Goal: Transaction & Acquisition: Purchase product/service

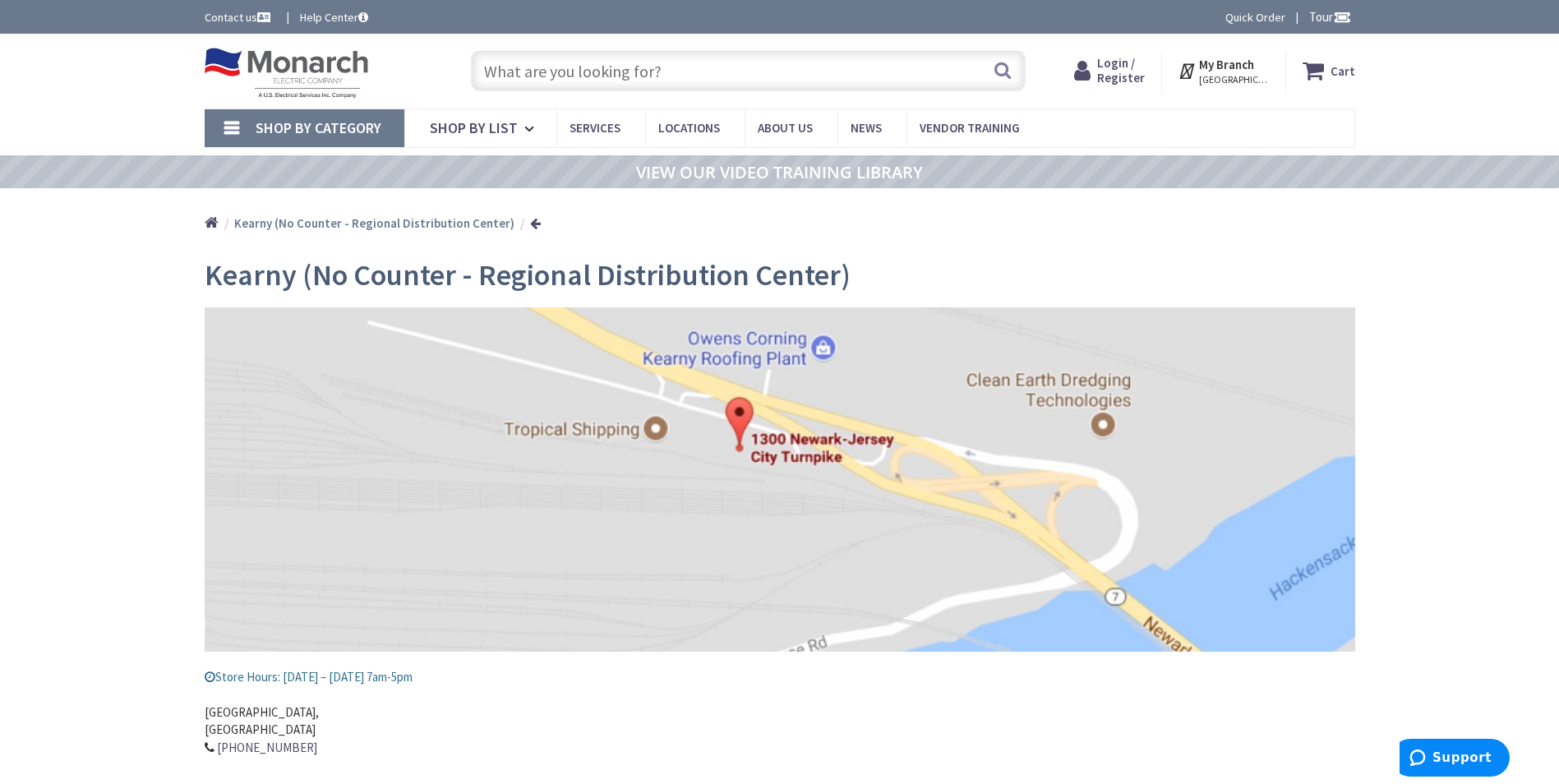
click at [650, 76] on input "text" at bounding box center [748, 70] width 555 height 41
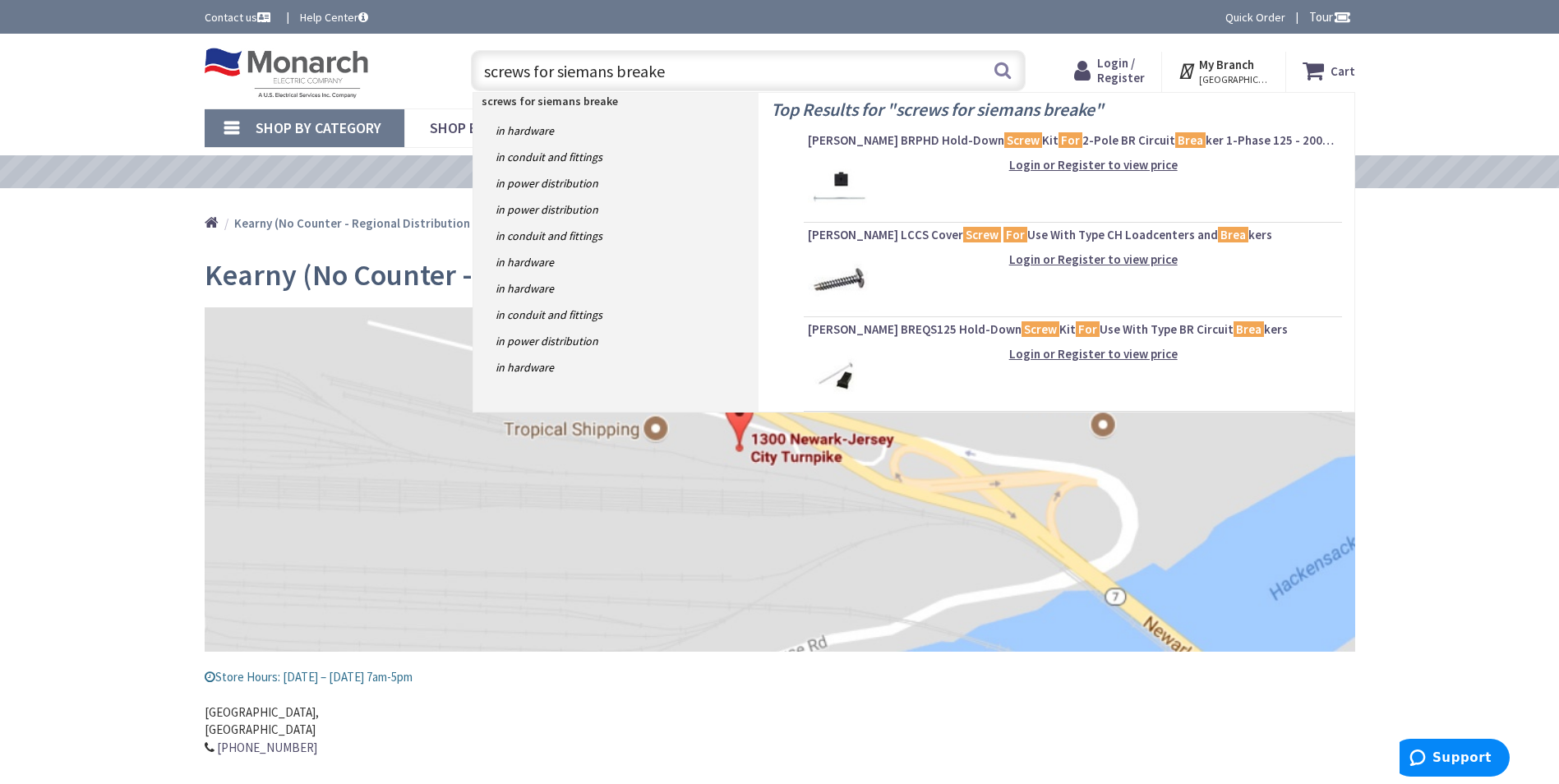
type input "screws for siemans breaker"
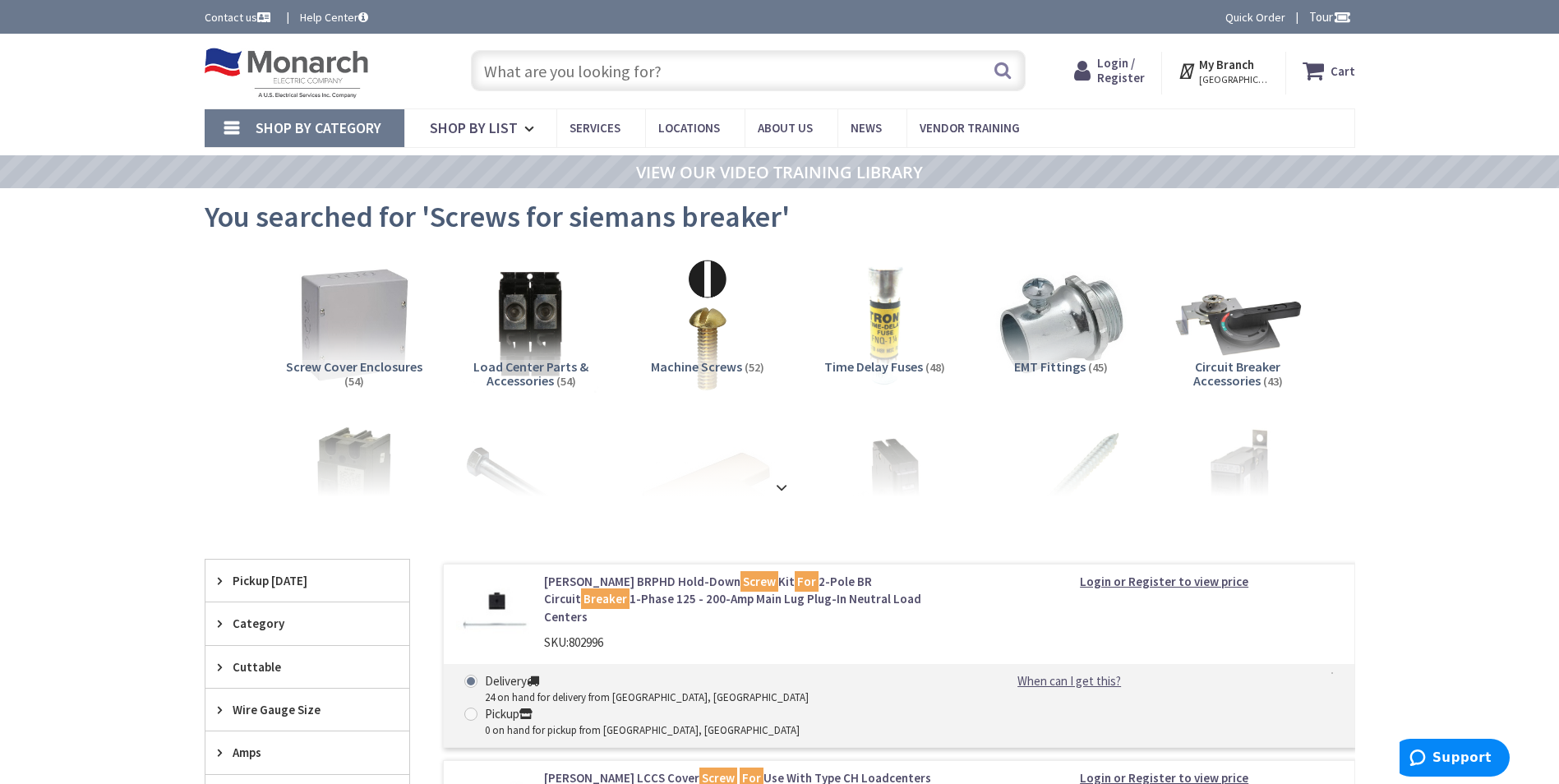
click at [687, 63] on input "text" at bounding box center [748, 70] width 555 height 41
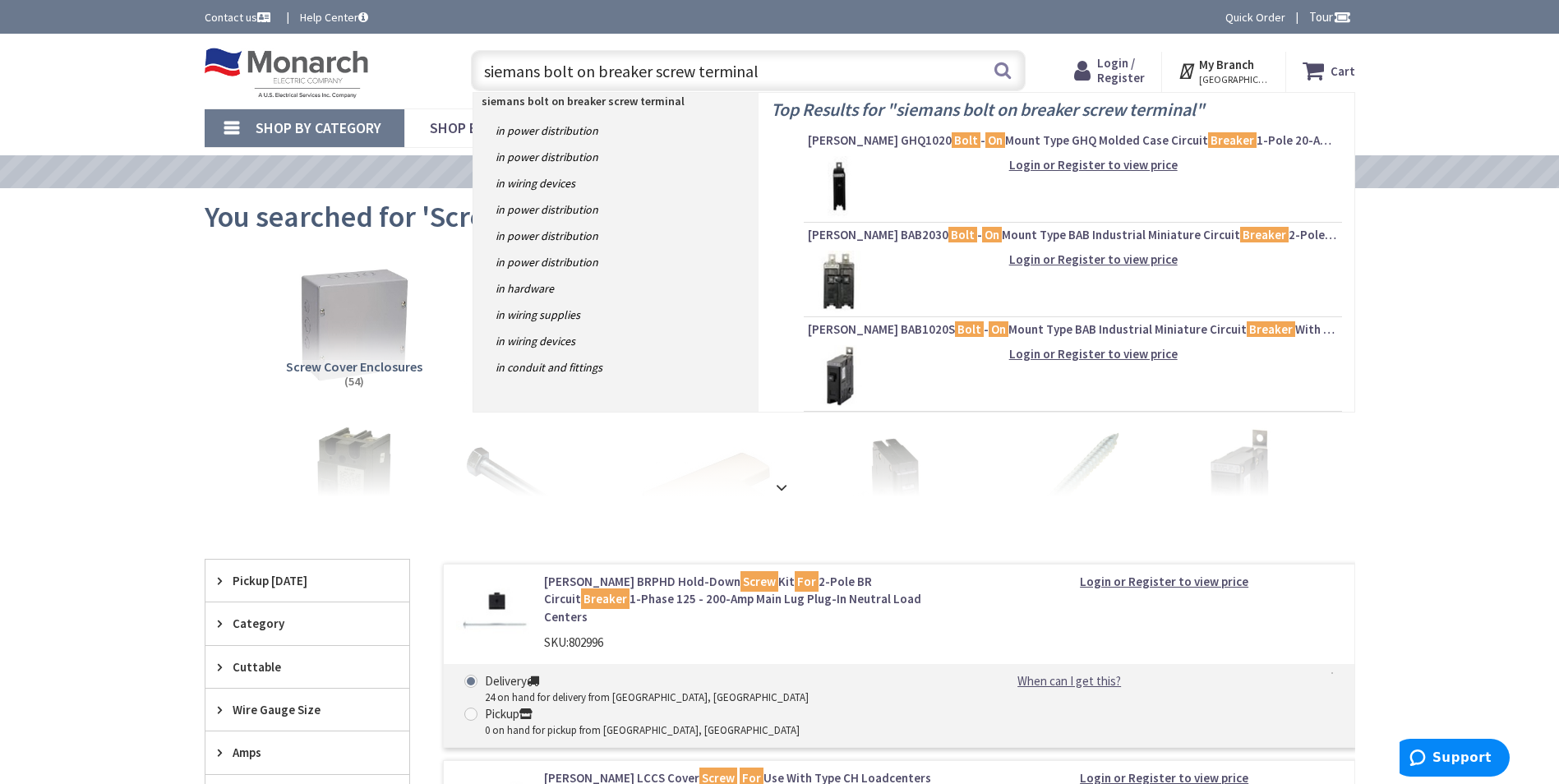
type input "siemans bolt on breaker screw terminals"
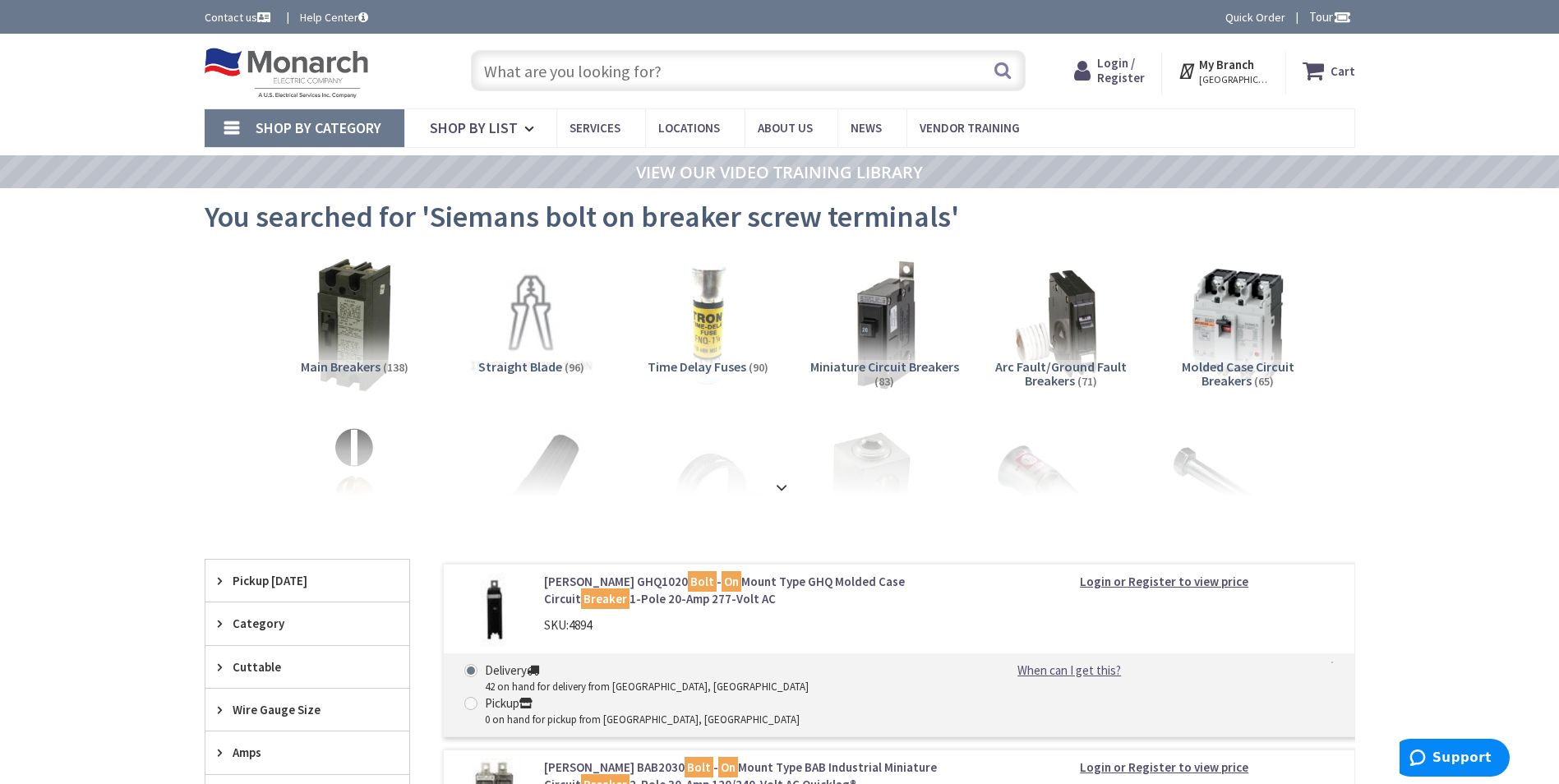
click at [784, 491] on strong at bounding box center [781, 487] width 19 height 18
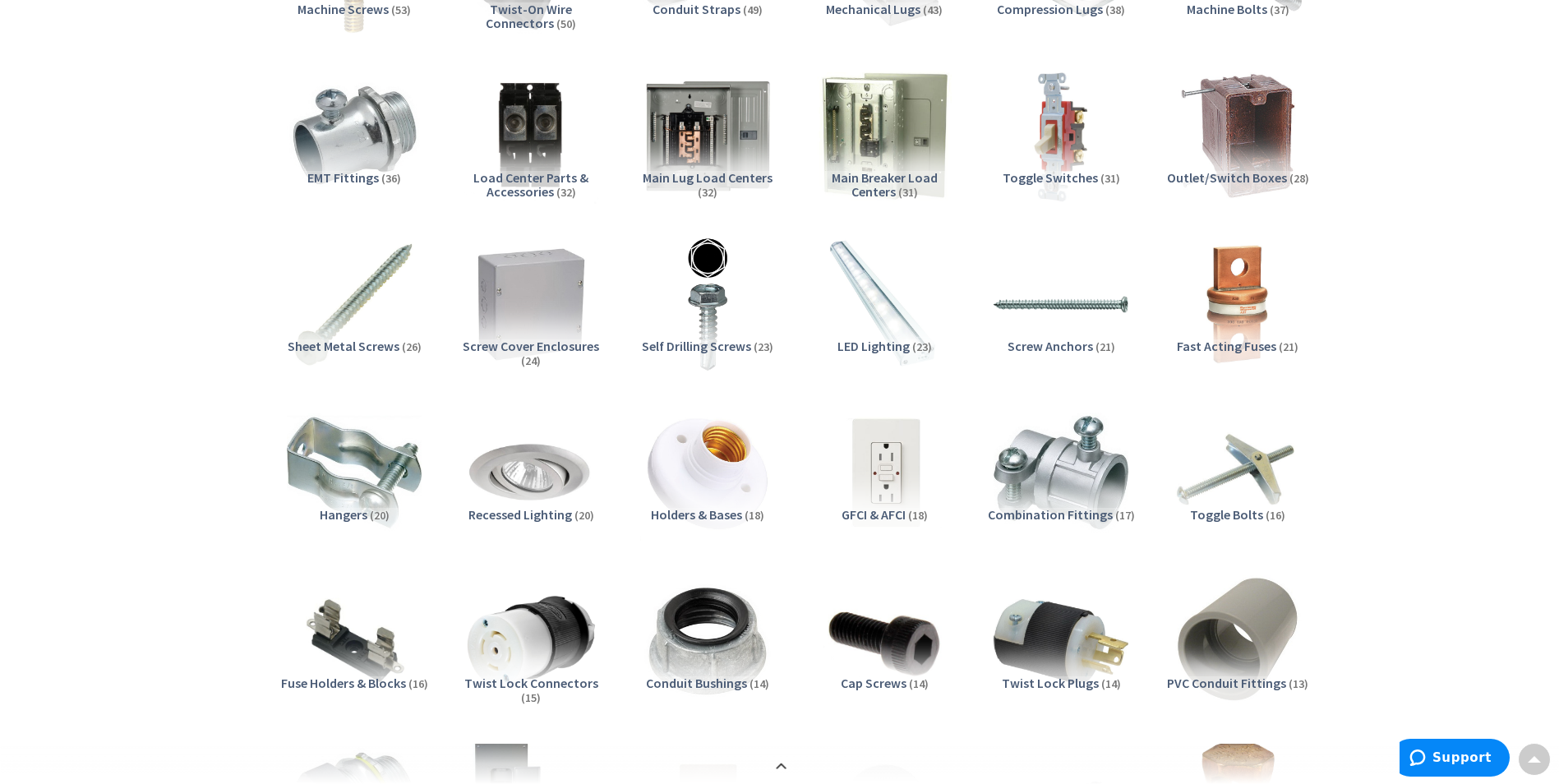
scroll to position [493, 0]
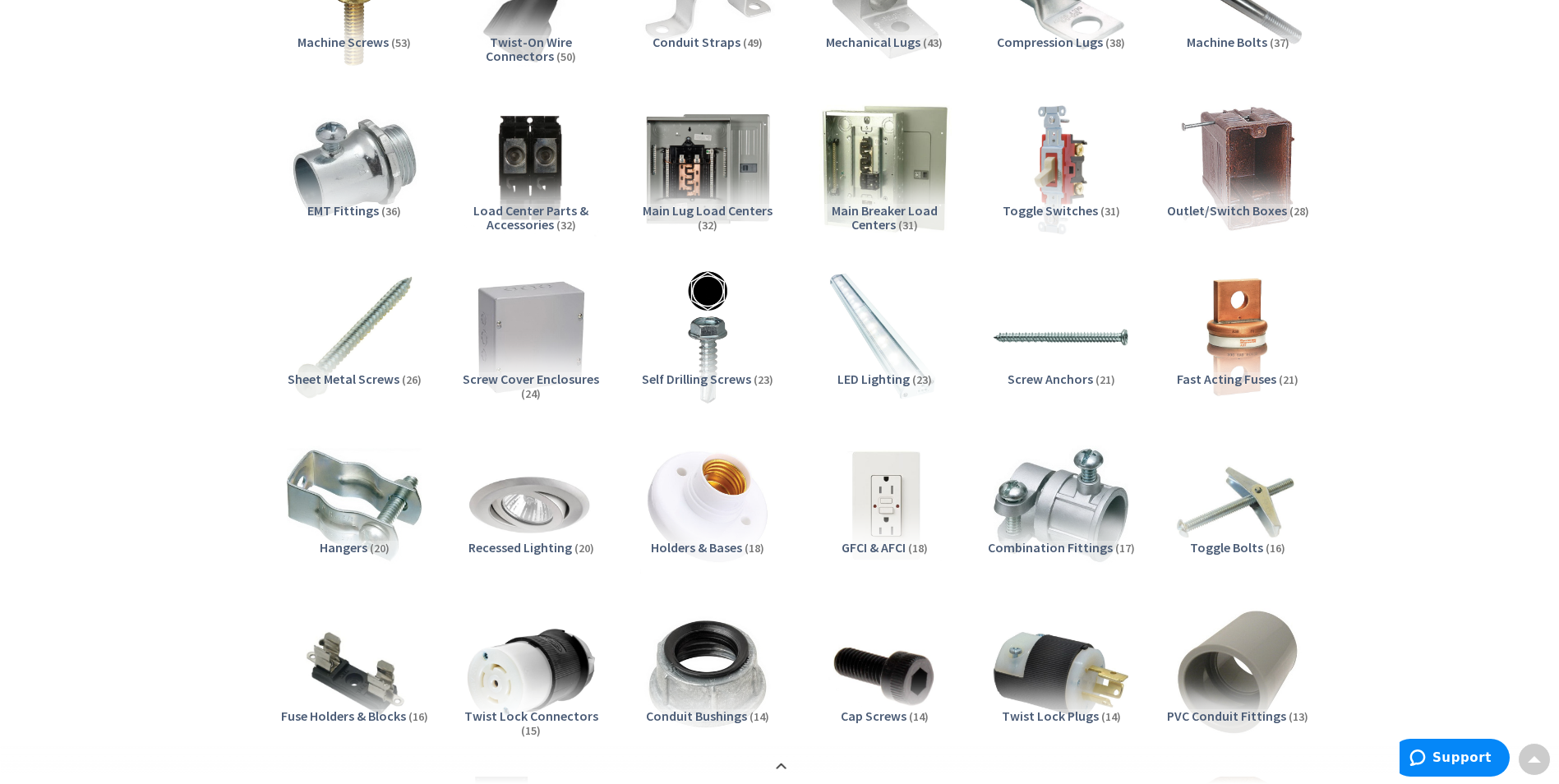
click at [546, 378] on span "Screw Cover Enclosures" at bounding box center [531, 379] width 136 height 17
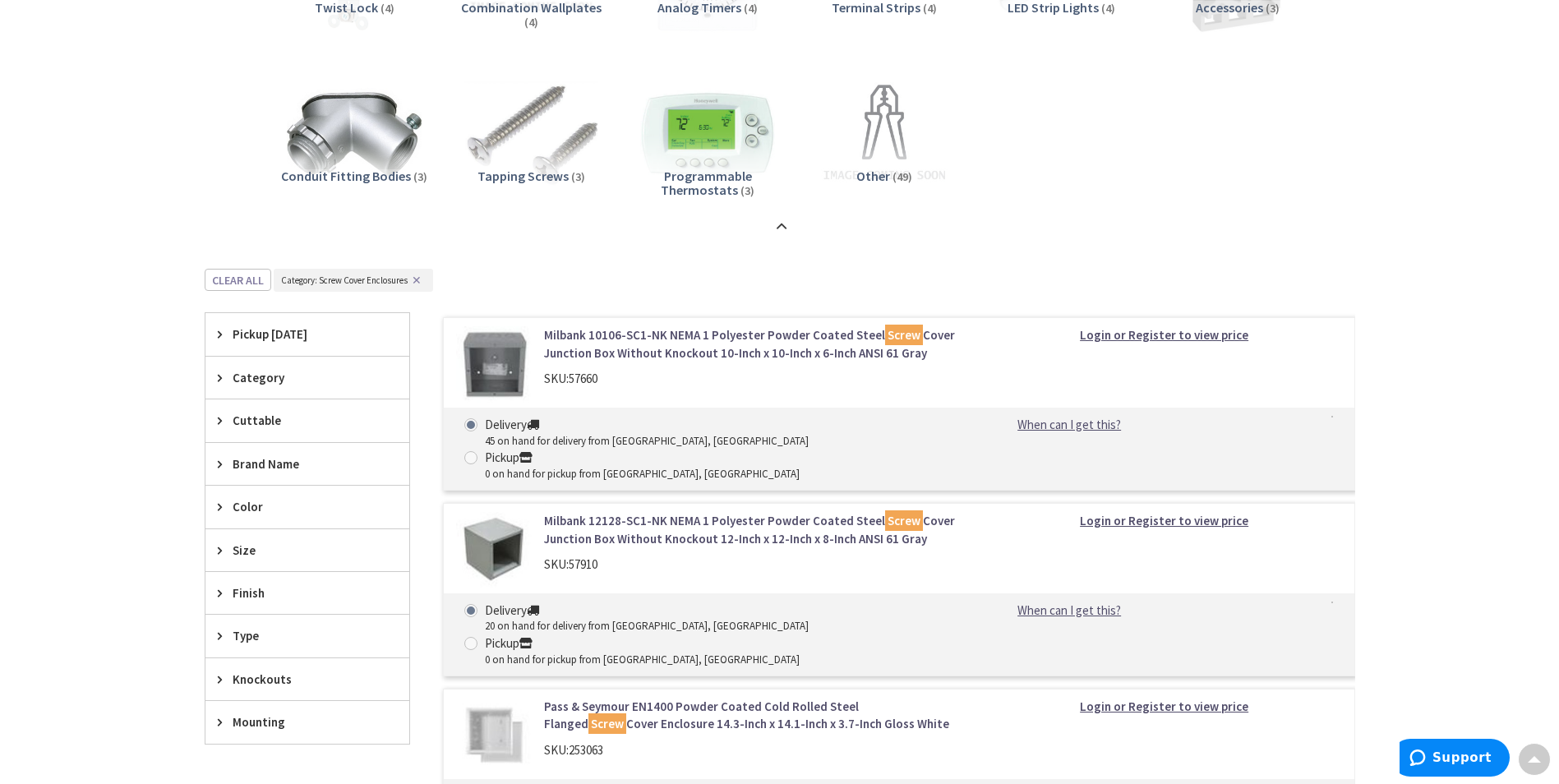
scroll to position [2147, 0]
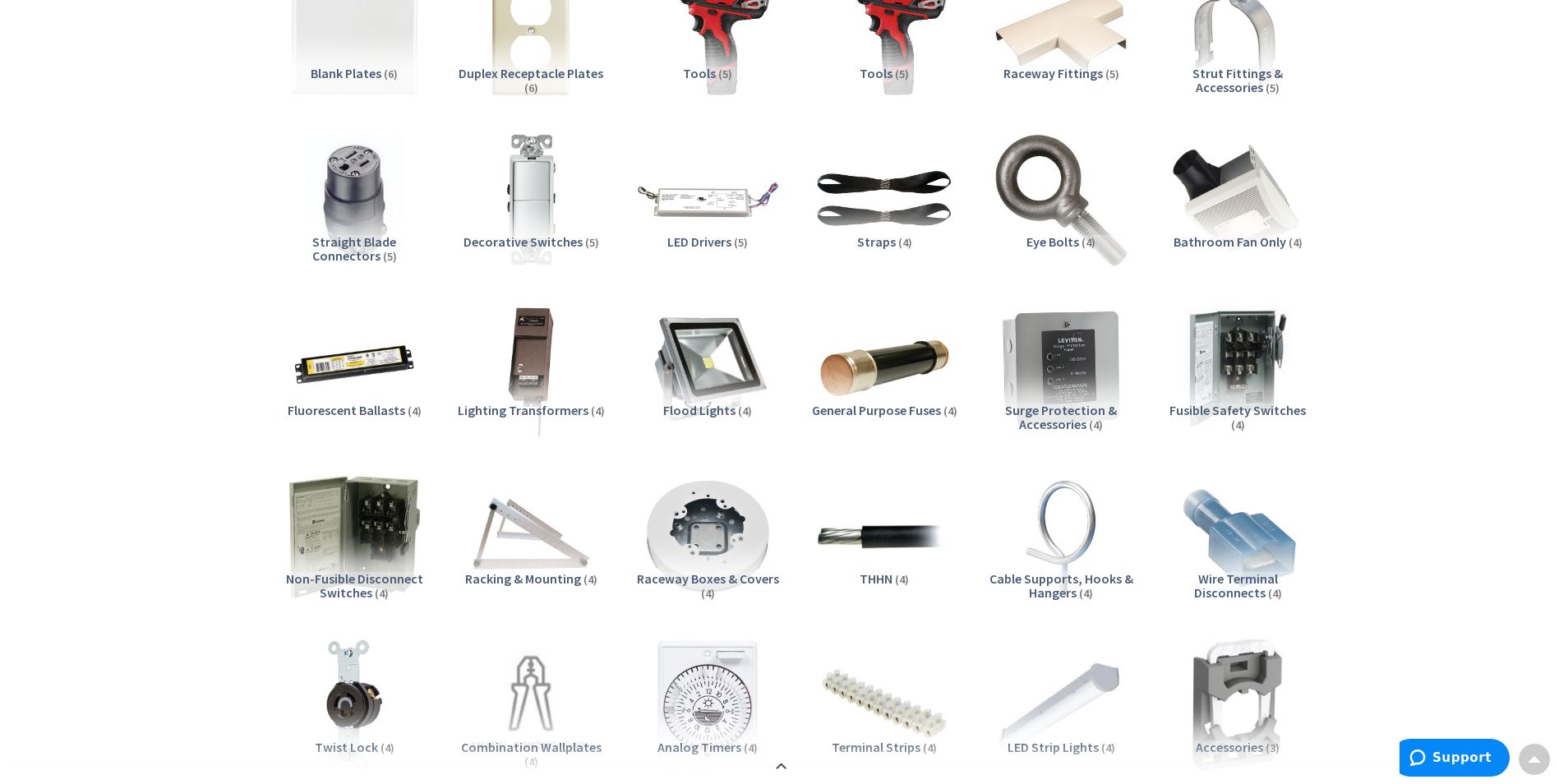
click at [756, 227] on img at bounding box center [707, 199] width 148 height 148
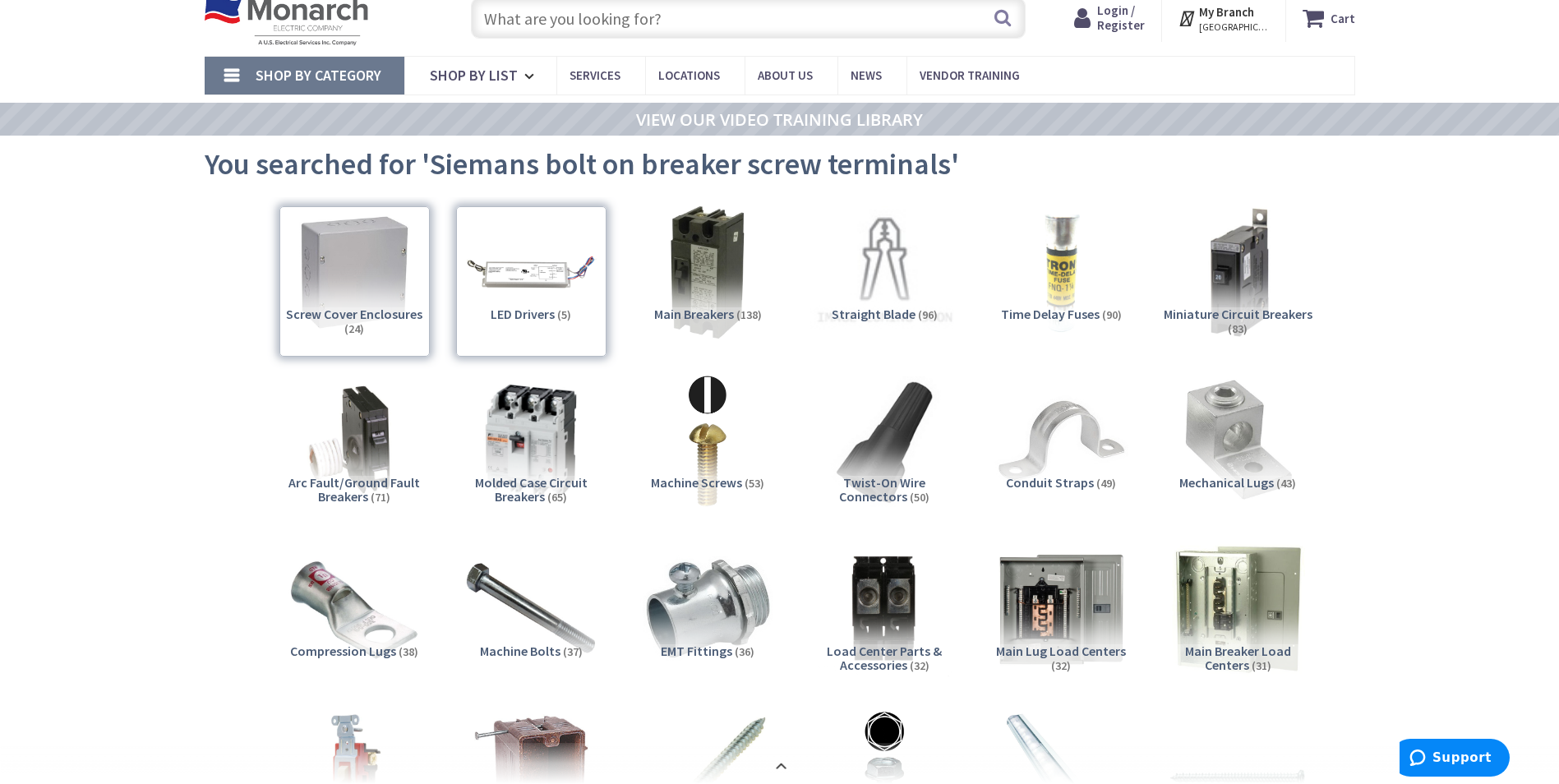
scroll to position [82, 0]
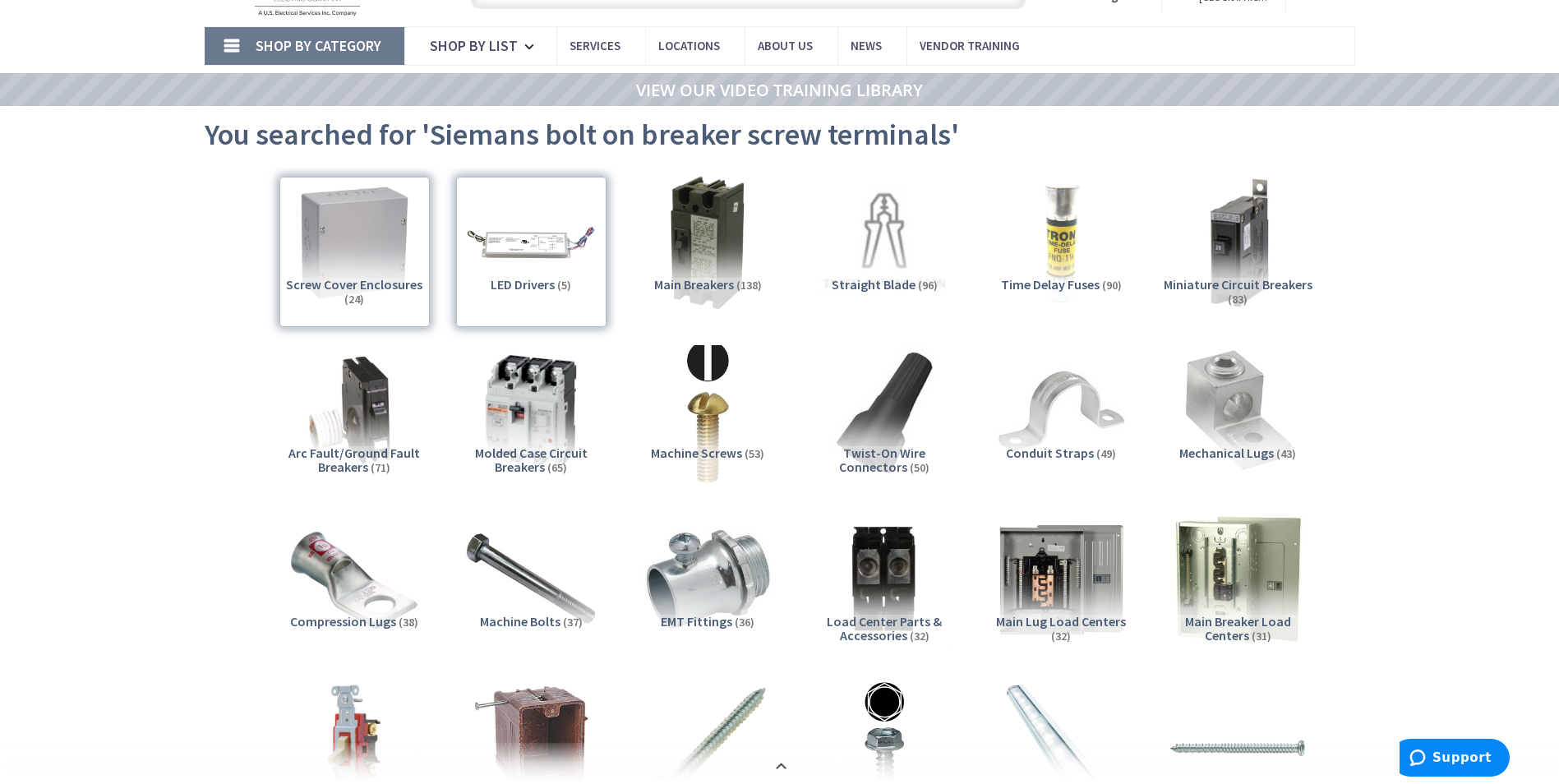
click at [698, 433] on img at bounding box center [707, 411] width 148 height 148
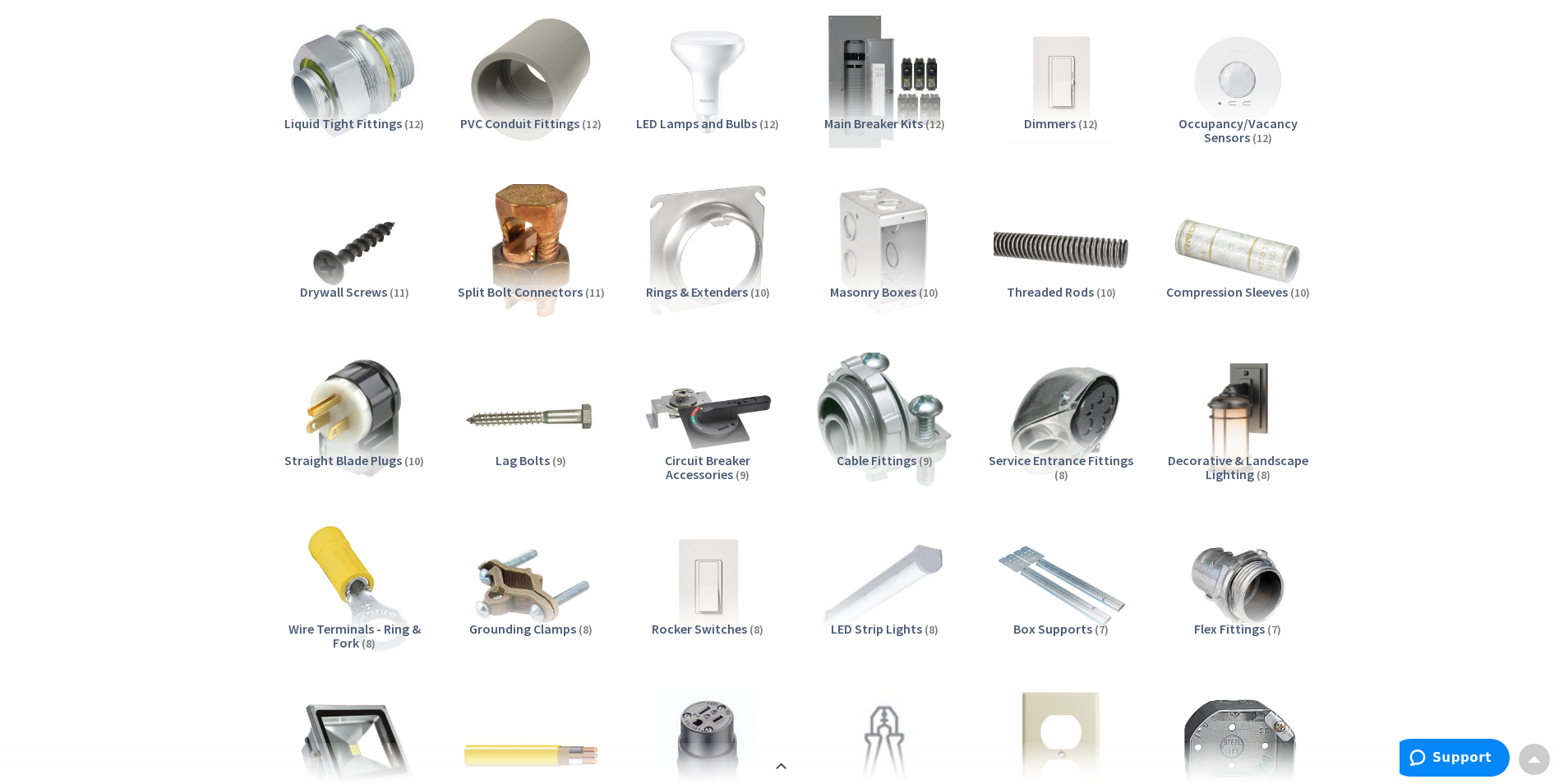
scroll to position [854, 0]
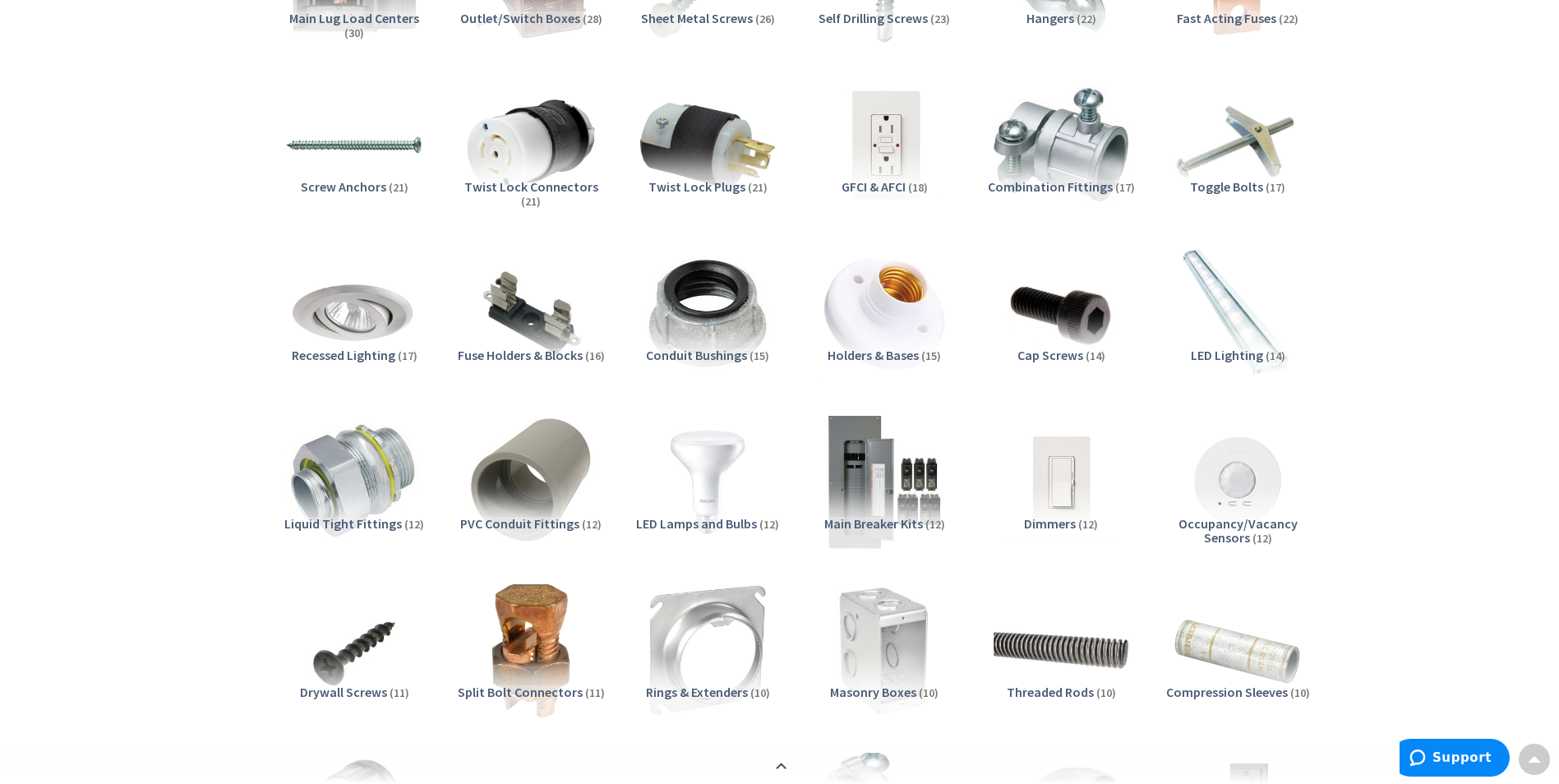
click at [1069, 350] on span "Cap Screws" at bounding box center [1049, 355] width 65 height 17
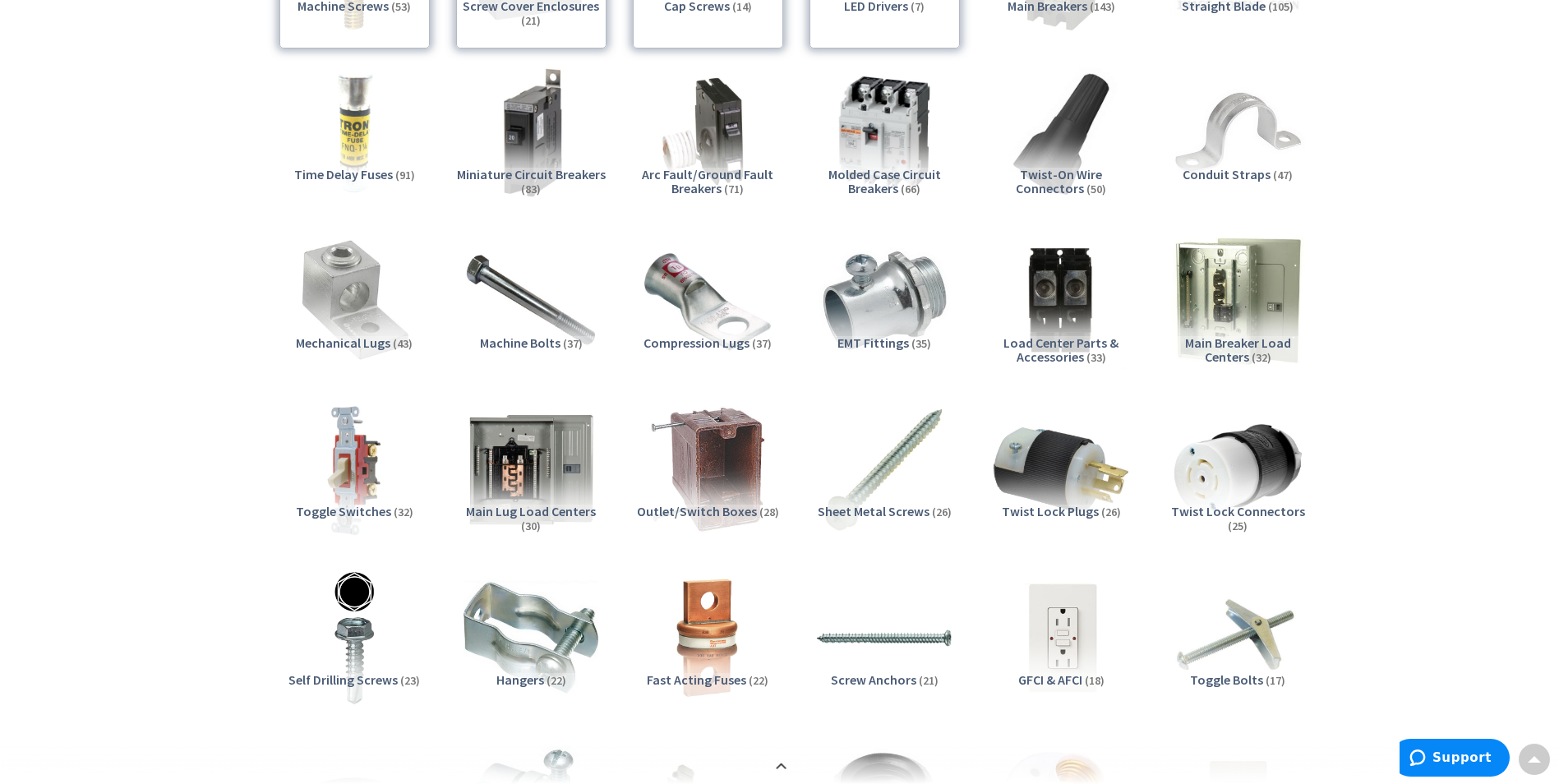
scroll to position [0, 0]
